Goal: Information Seeking & Learning: Compare options

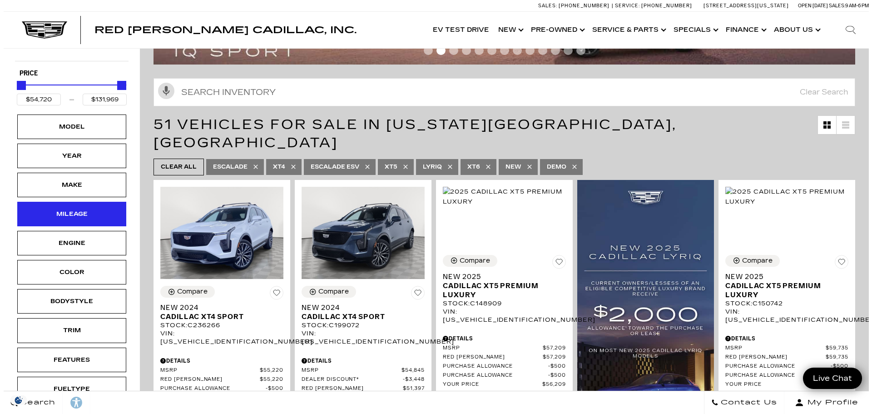
scroll to position [91, 0]
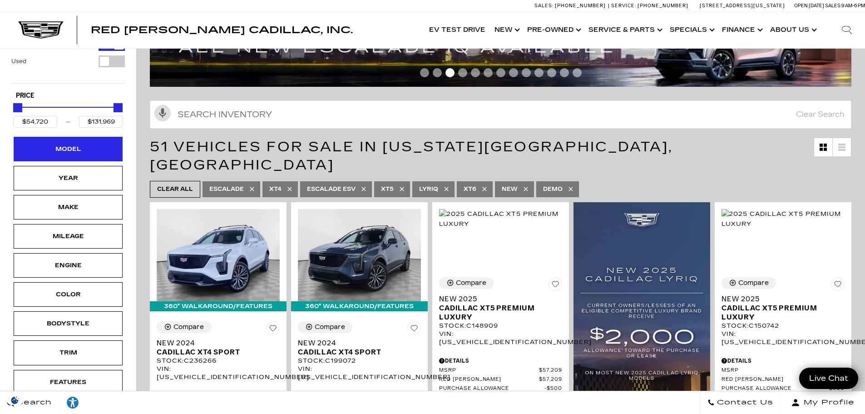
click at [99, 154] on div "Model" at bounding box center [68, 149] width 109 height 25
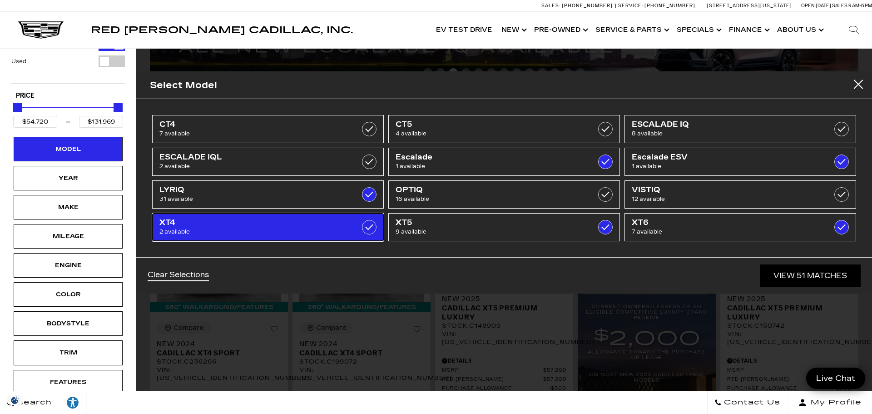
click at [303, 229] on span "2 available" at bounding box center [251, 231] width 184 height 9
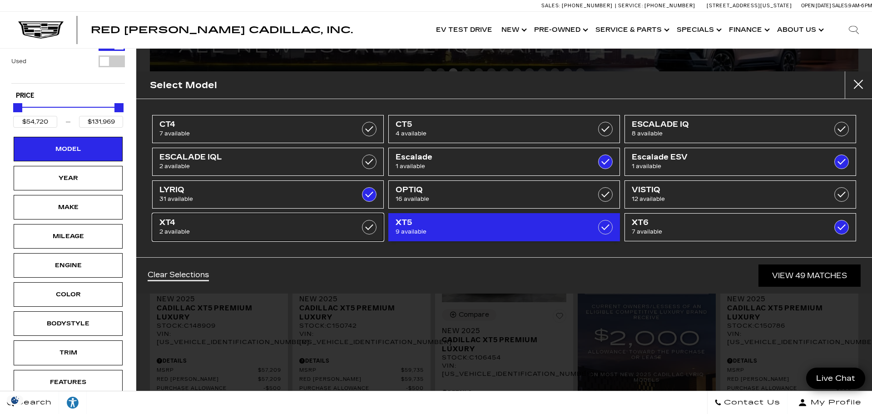
type input "$56,209"
checkbox input "false"
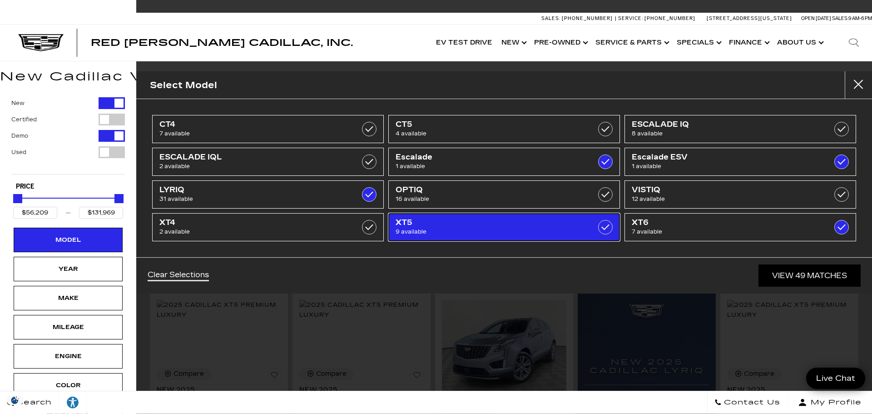
click at [581, 227] on link "XT5 9 available" at bounding box center [504, 227] width 232 height 28
type input "$63,485"
checkbox input "false"
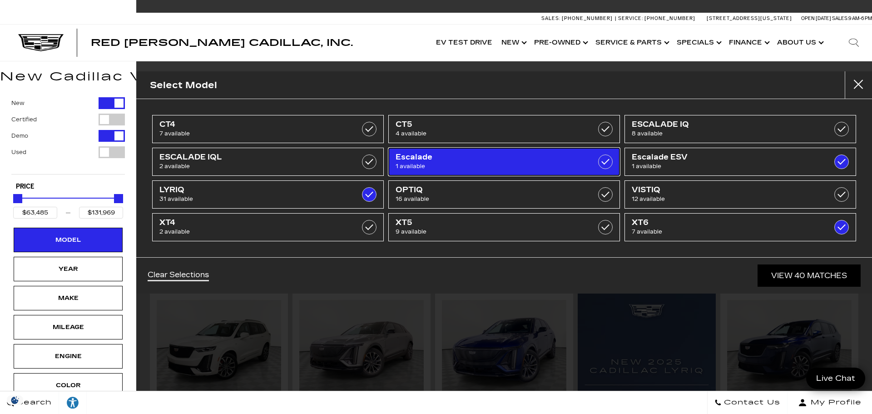
click at [594, 165] on link "Escalade 1 available" at bounding box center [504, 162] width 232 height 28
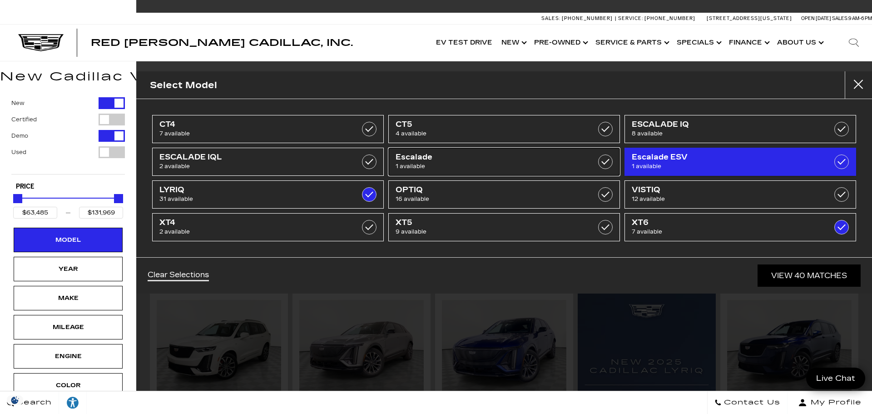
type input "$129,320"
checkbox input "false"
click at [808, 163] on span "1 available" at bounding box center [724, 166] width 184 height 9
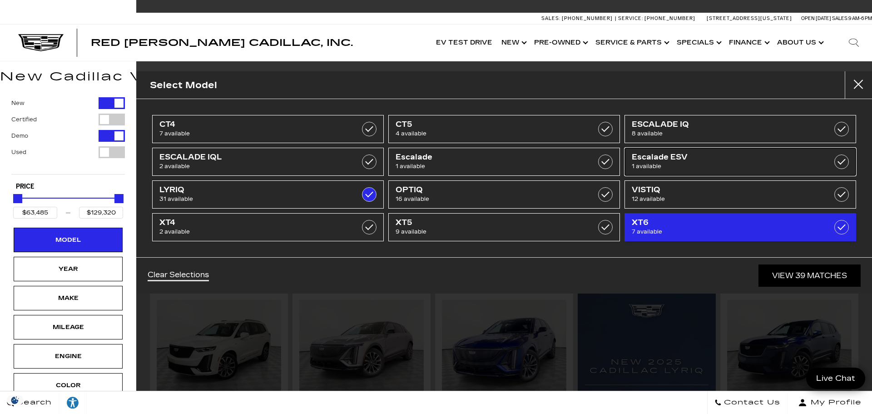
type input "$91,110"
checkbox input "false"
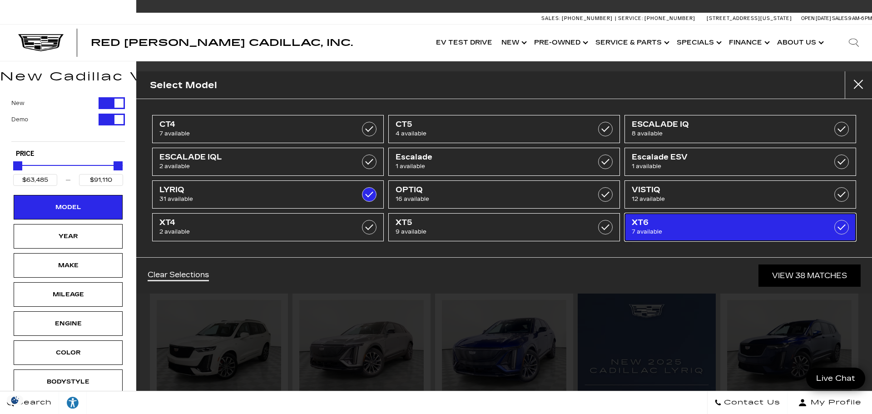
click at [816, 230] on span "7 available" at bounding box center [724, 231] width 184 height 9
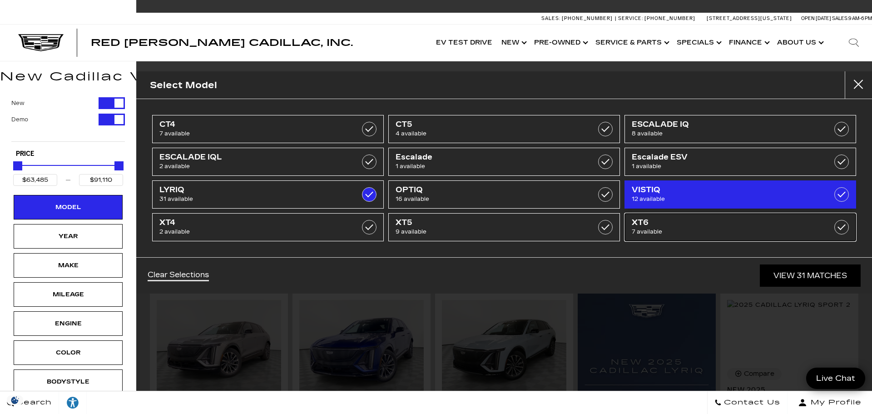
type input "$64,289"
checkbox input "false"
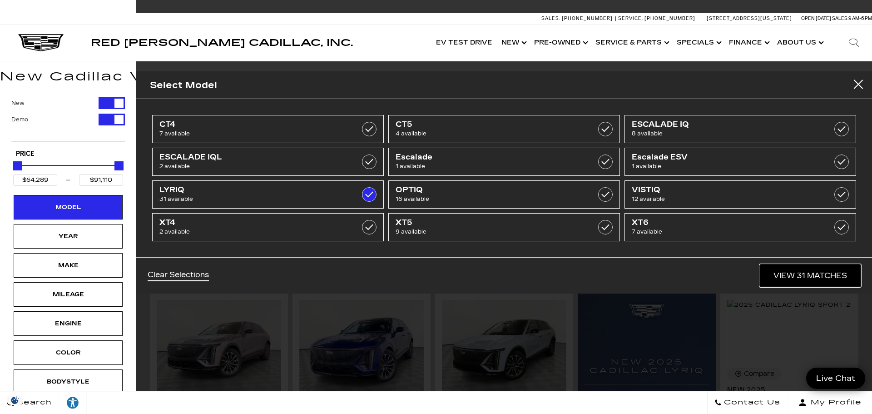
click at [814, 275] on link "View 31 Matches" at bounding box center [810, 275] width 101 height 22
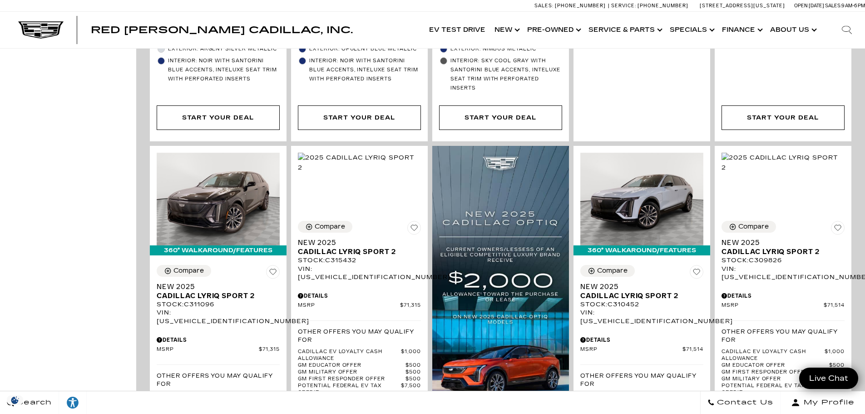
scroll to position [590, 0]
